Goal: Task Accomplishment & Management: Manage account settings

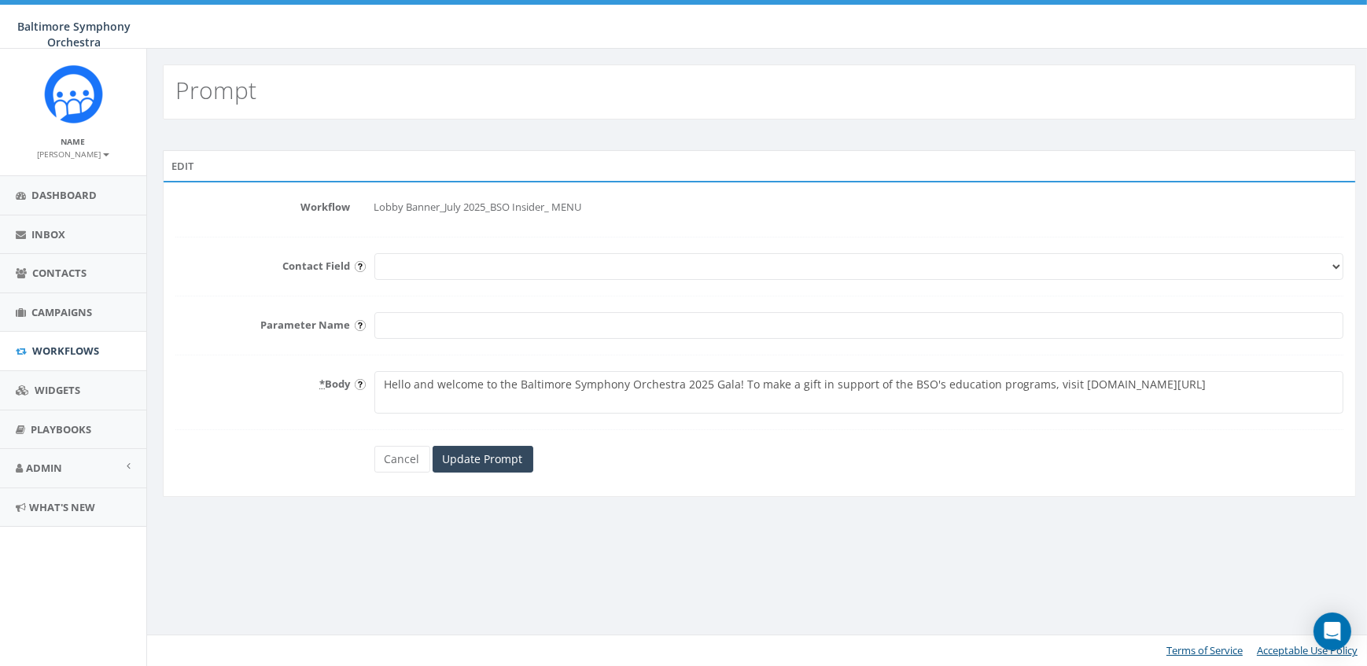
drag, startPoint x: 1225, startPoint y: 381, endPoint x: 1065, endPoint y: 385, distance: 159.7
click at [1065, 385] on textarea "Hello and welcome to the Baltimore Symphony Orchestra 2025 Gala! To make a gift…" at bounding box center [859, 392] width 970 height 42
paste textarea "BSOmusic.org/Contribute"
type textarea "Hello and welcome to the Baltimore Symphony Orchestra 2025 Gala! To make a gift…"
click at [491, 461] on input "Update Prompt" at bounding box center [482, 459] width 101 height 27
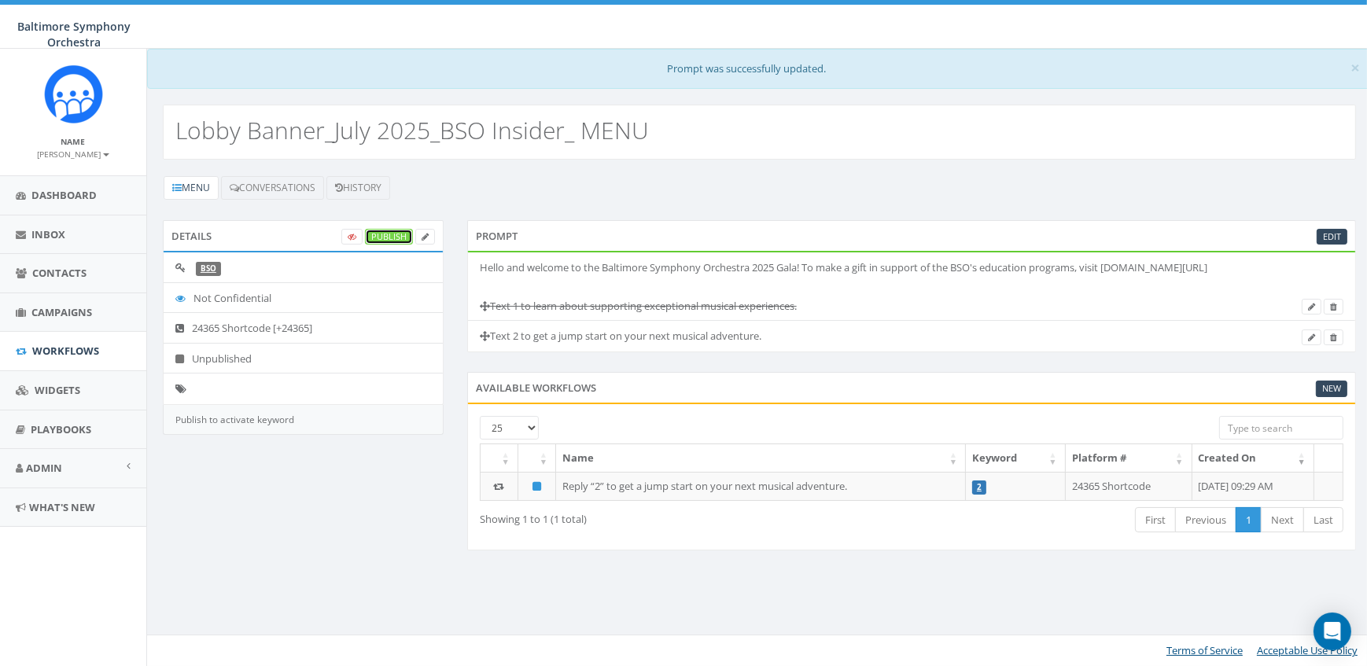
click at [391, 232] on link "Publish" at bounding box center [389, 237] width 48 height 17
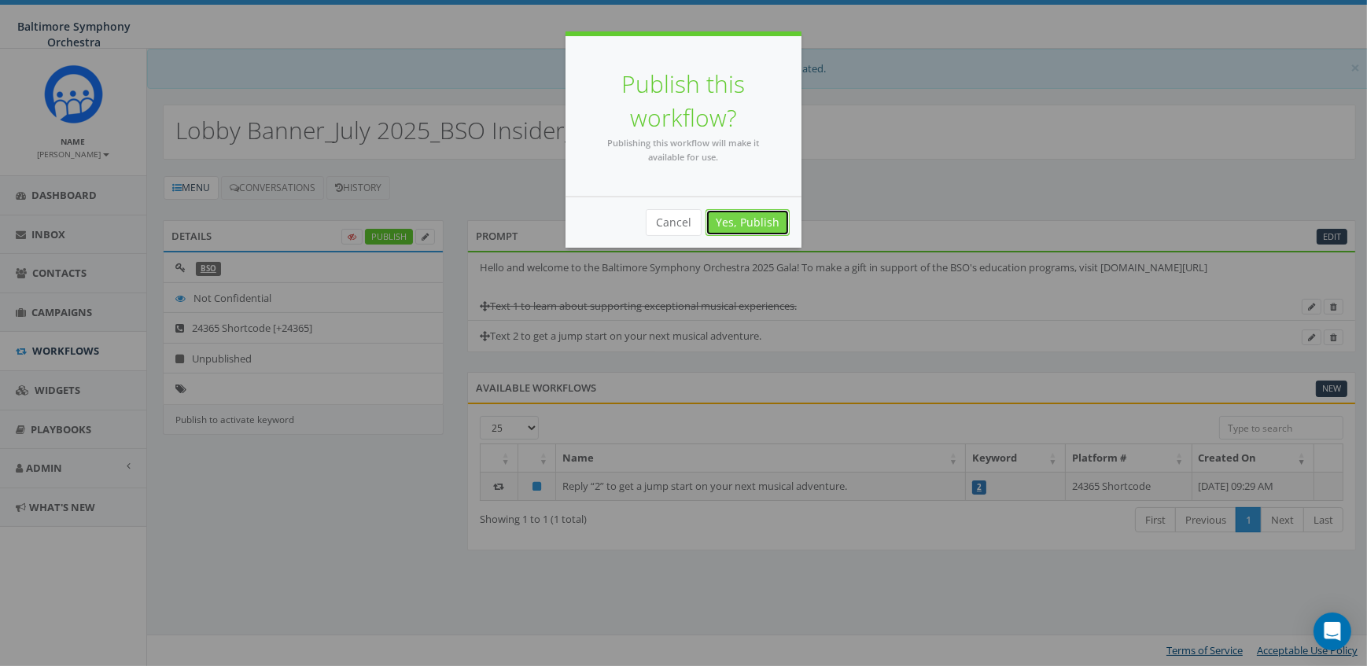
click at [754, 226] on link "Yes, Publish" at bounding box center [747, 222] width 84 height 27
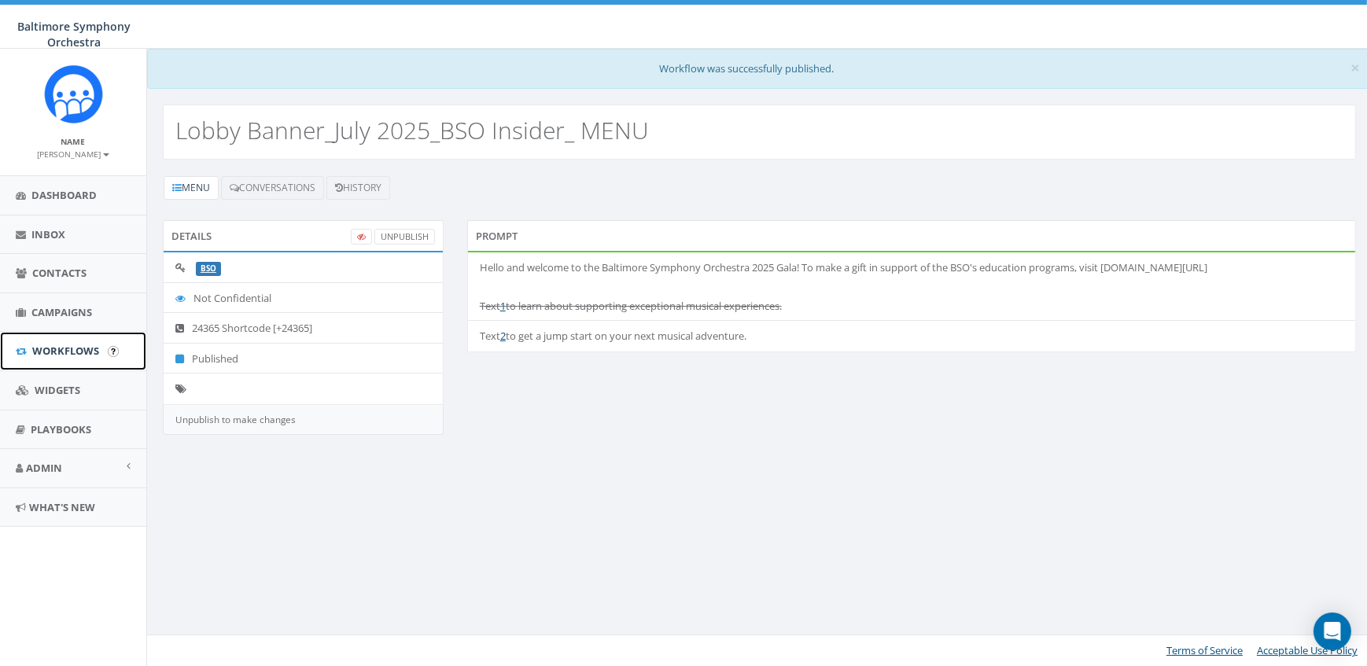
click at [53, 348] on span "Workflows" at bounding box center [65, 351] width 67 height 14
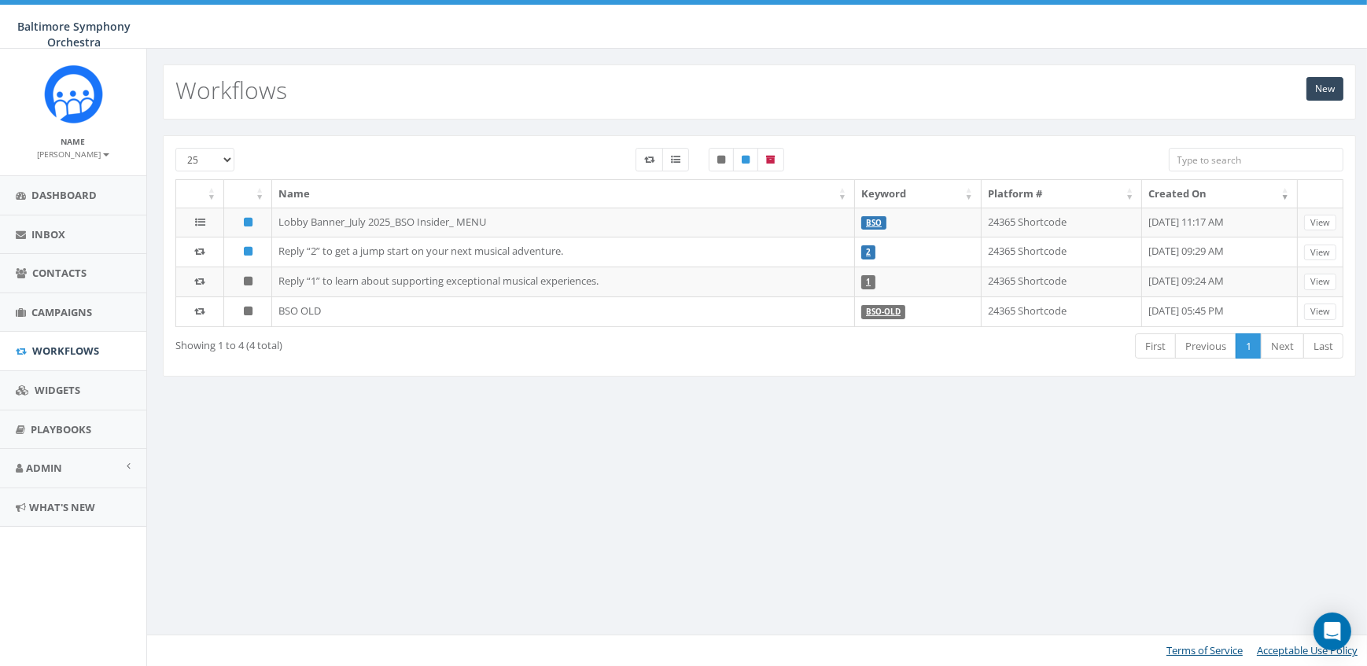
click at [73, 157] on small "[PERSON_NAME]" at bounding box center [74, 154] width 72 height 11
click at [45, 197] on link "Sign Out" at bounding box center [79, 198] width 124 height 20
